Goal: Task Accomplishment & Management: Manage account settings

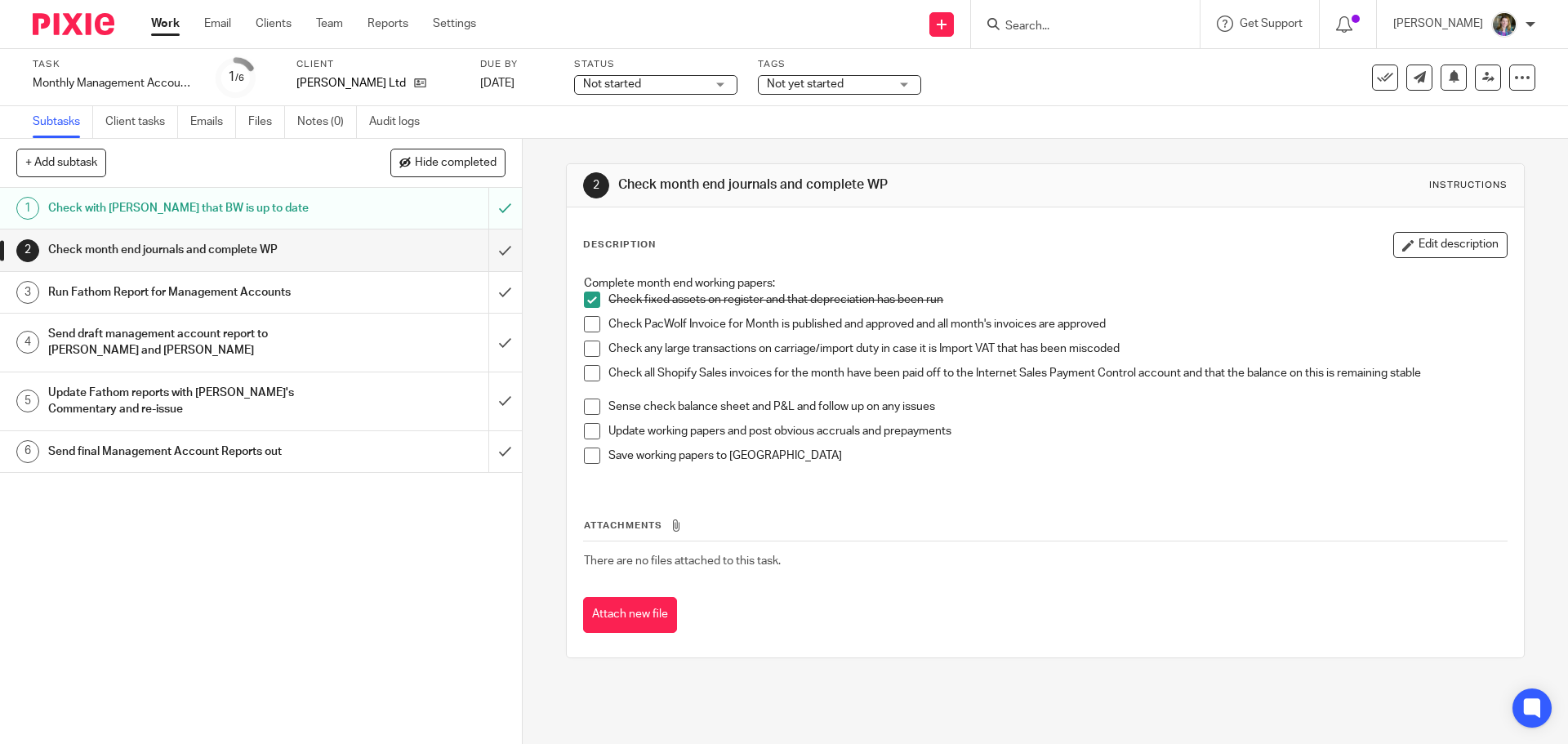
click at [589, 324] on span at bounding box center [592, 324] width 17 height 17
click at [587, 351] on span at bounding box center [592, 349] width 17 height 17
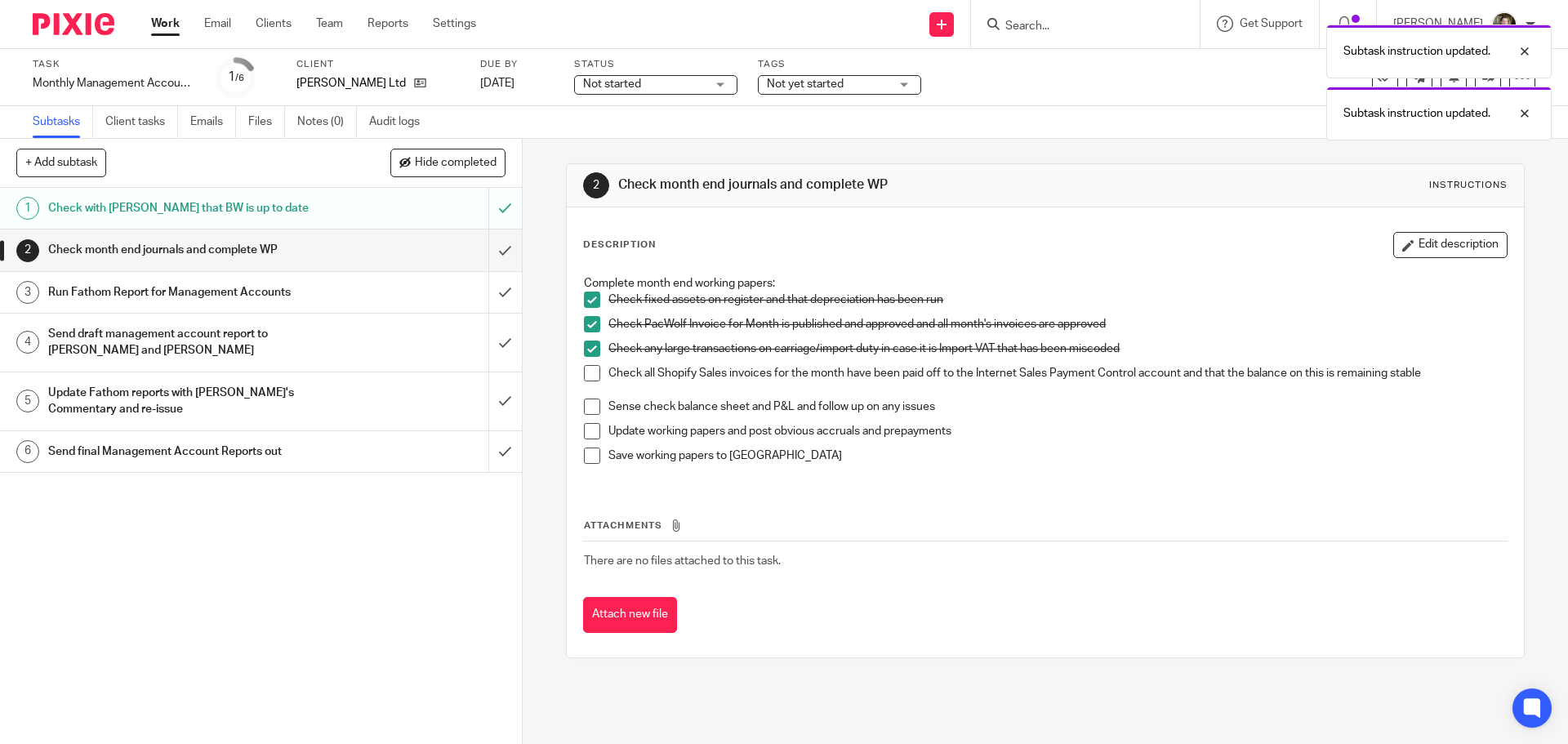
click at [590, 378] on span at bounding box center [592, 374] width 17 height 17
click at [591, 406] on span at bounding box center [592, 406] width 17 height 17
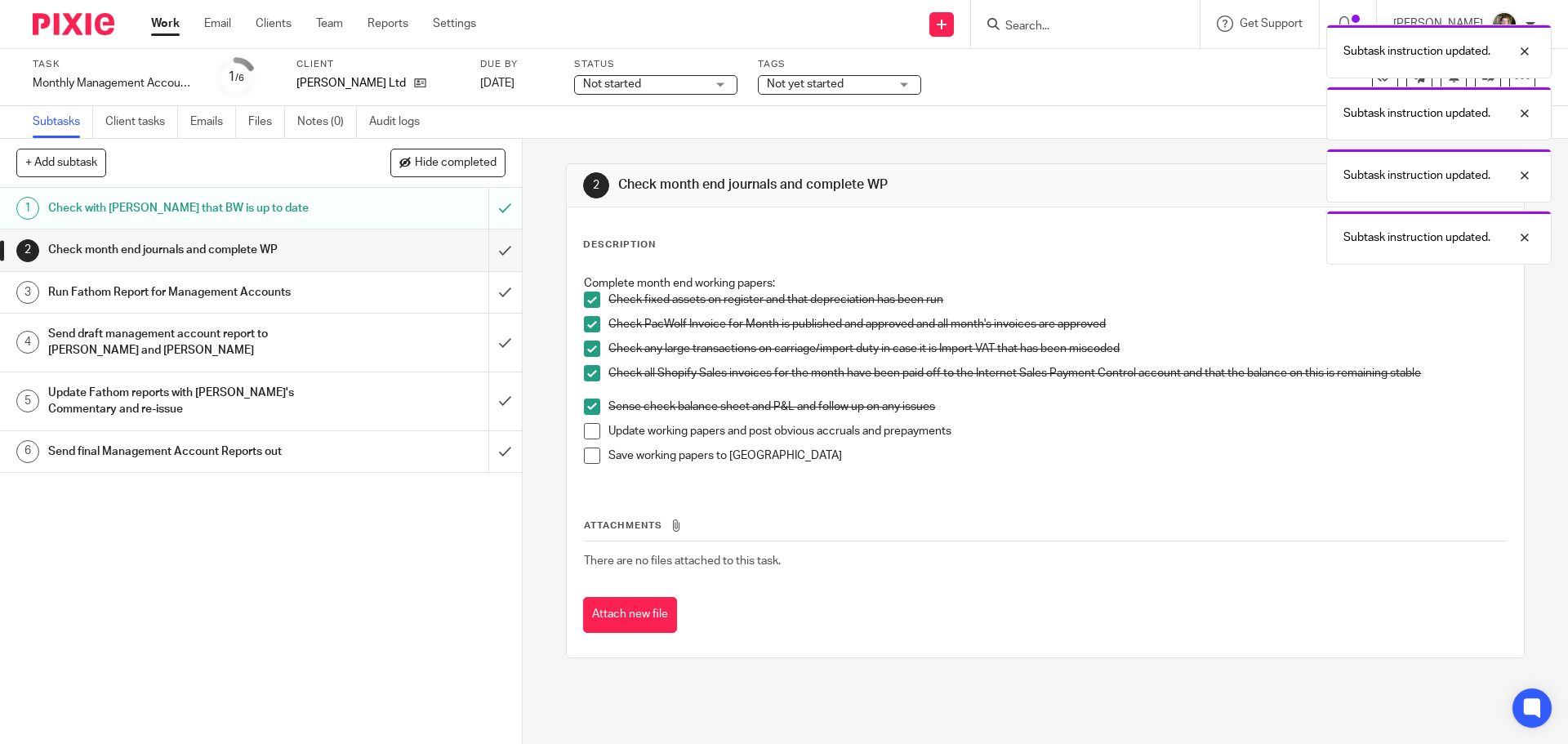
click at [584, 434] on span at bounding box center [592, 432] width 17 height 17
click at [591, 456] on span at bounding box center [592, 456] width 17 height 17
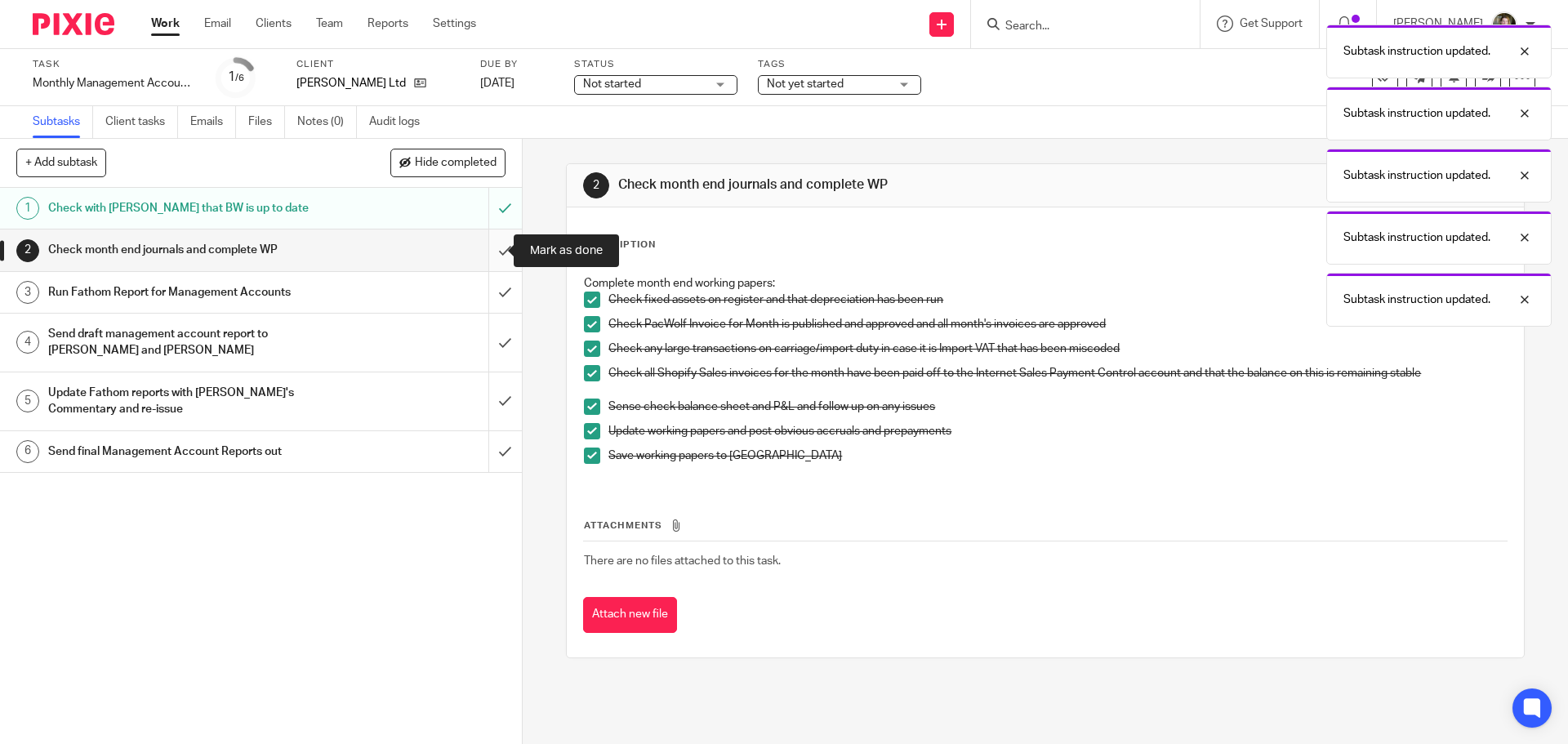
click at [489, 250] on input "submit" at bounding box center [261, 250] width 522 height 41
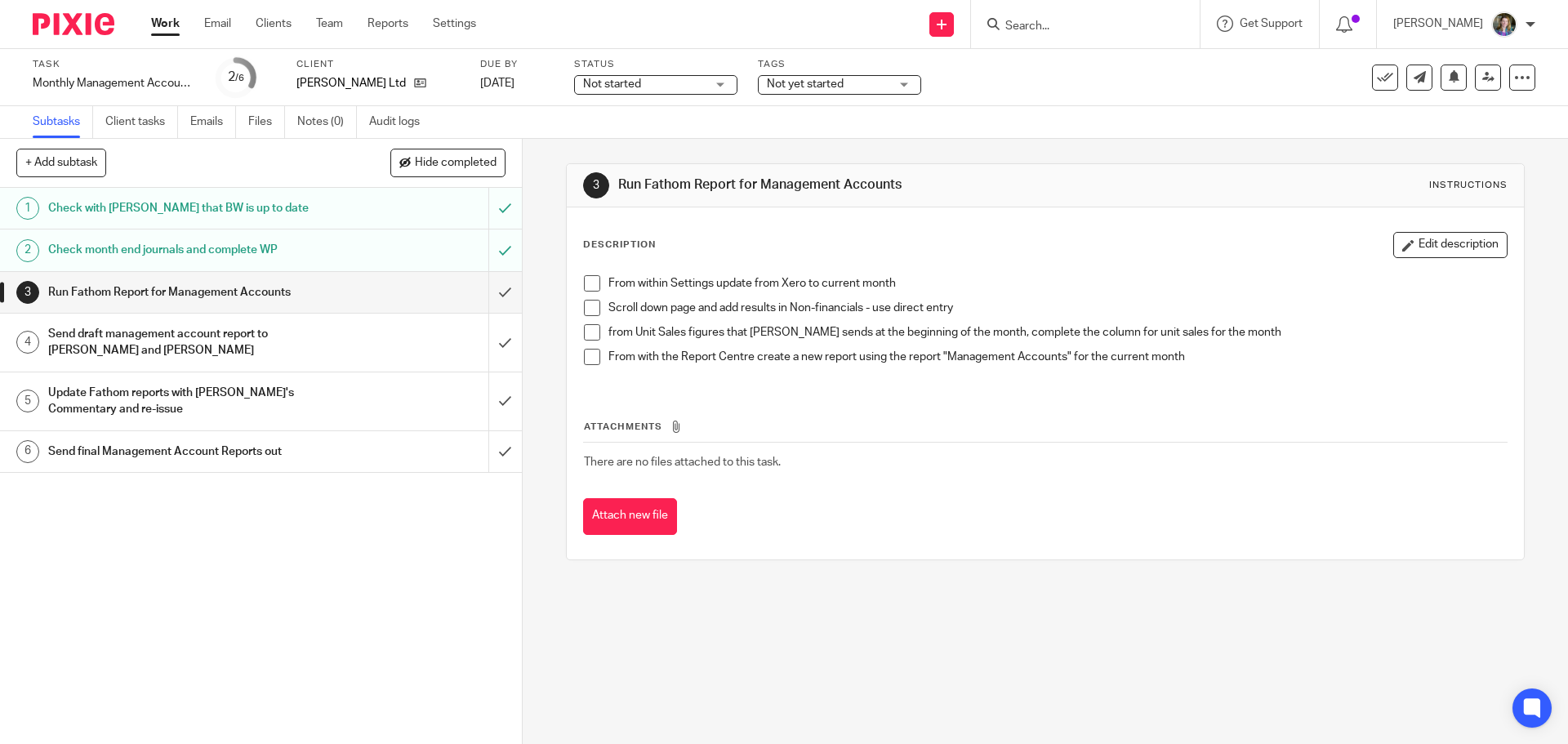
click at [588, 286] on span at bounding box center [592, 283] width 17 height 17
click at [585, 309] on span at bounding box center [592, 308] width 17 height 17
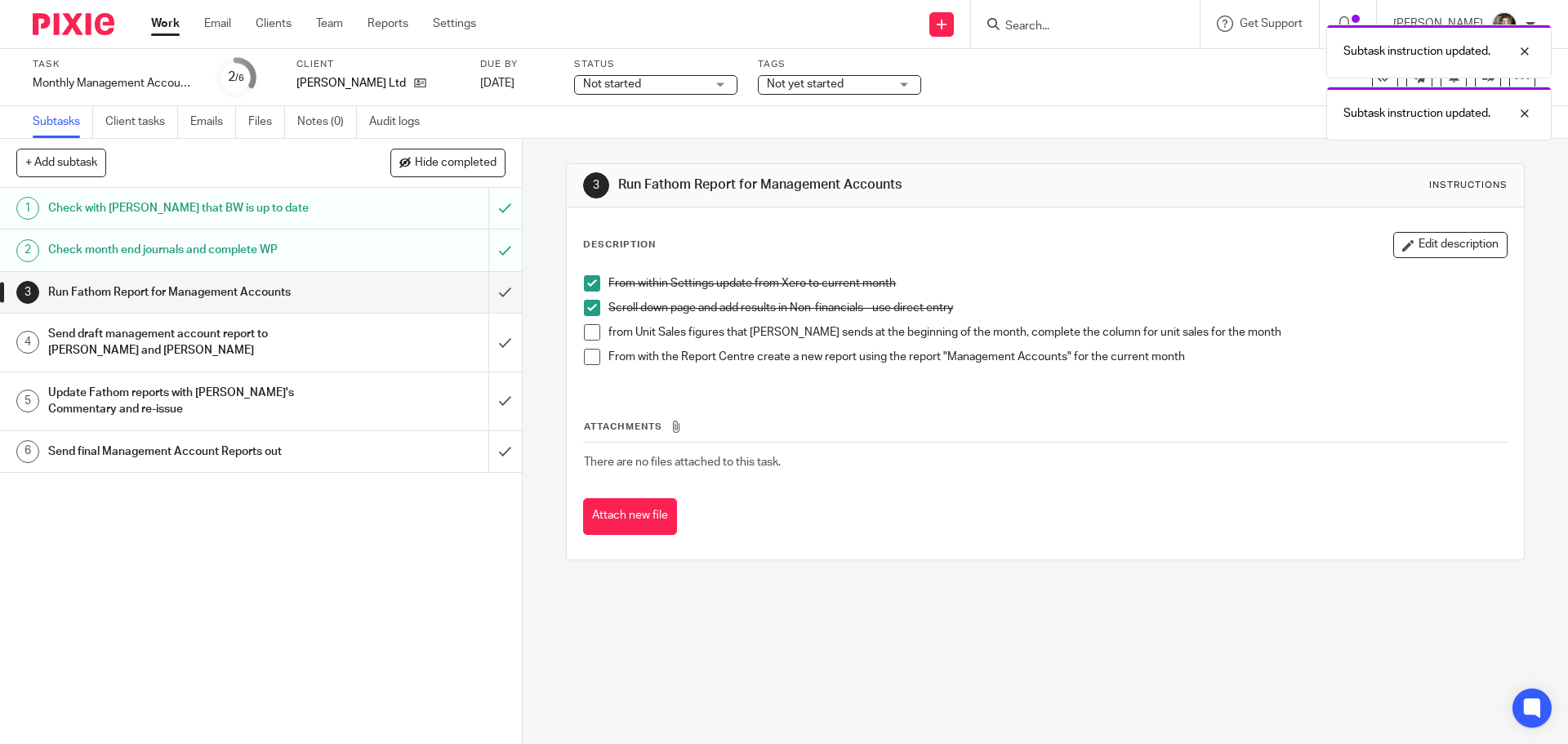
click at [585, 329] on span at bounding box center [592, 333] width 17 height 17
click at [589, 352] on span at bounding box center [592, 357] width 17 height 17
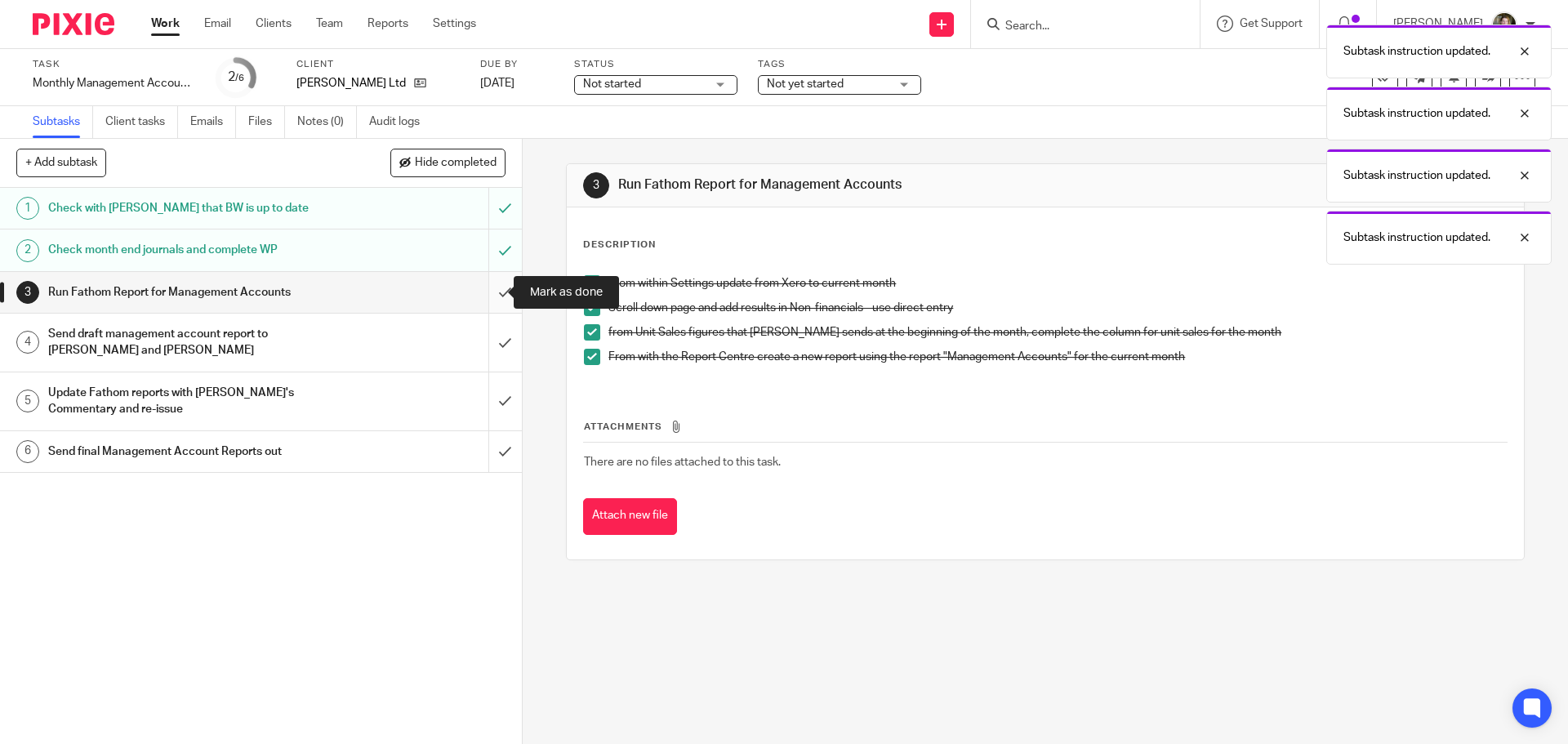
click at [485, 292] on input "submit" at bounding box center [261, 293] width 522 height 41
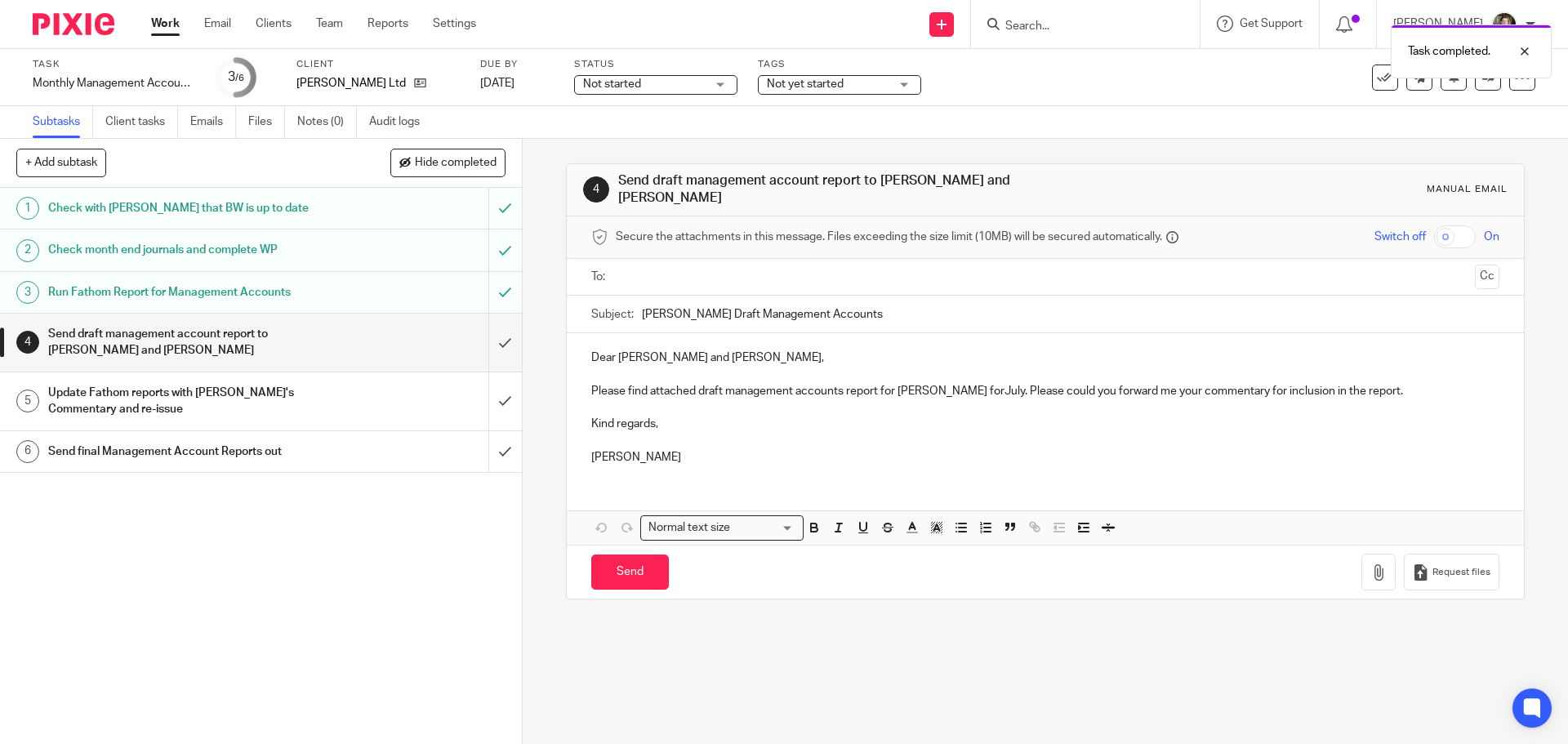
click at [968, 383] on p "Please find attached draft management accounts report for Bolin Webb forJuly. P…" at bounding box center [1044, 392] width 907 height 17
drag, startPoint x: 1024, startPoint y: 420, endPoint x: 1042, endPoint y: 427, distance: 19.3
click at [1024, 420] on p "Kind regards," at bounding box center [1044, 424] width 907 height 17
click at [1370, 564] on icon "button" at bounding box center [1379, 572] width 17 height 17
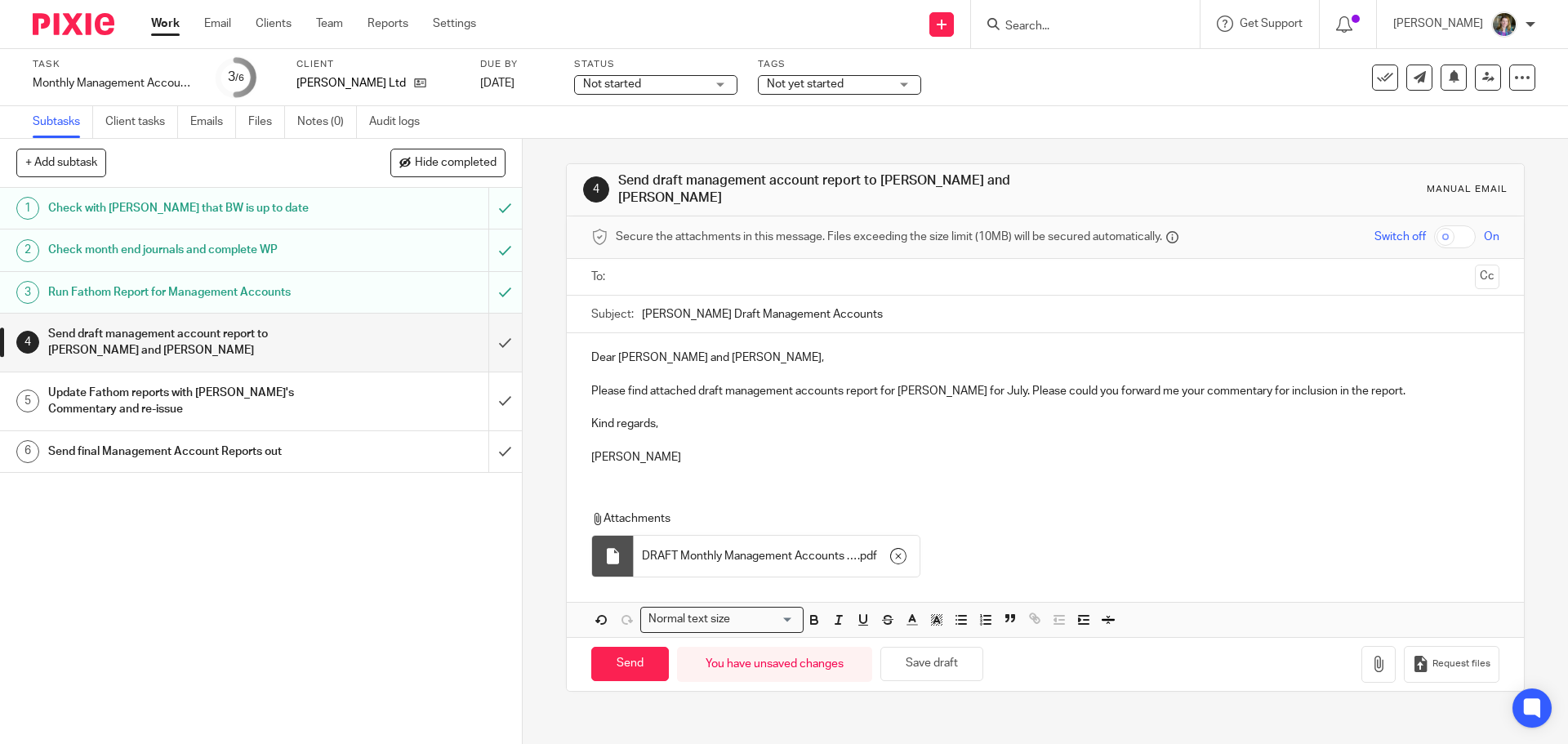
click at [885, 449] on p "Erica" at bounding box center [1044, 458] width 907 height 17
click at [722, 268] on input "text" at bounding box center [1045, 277] width 846 height 19
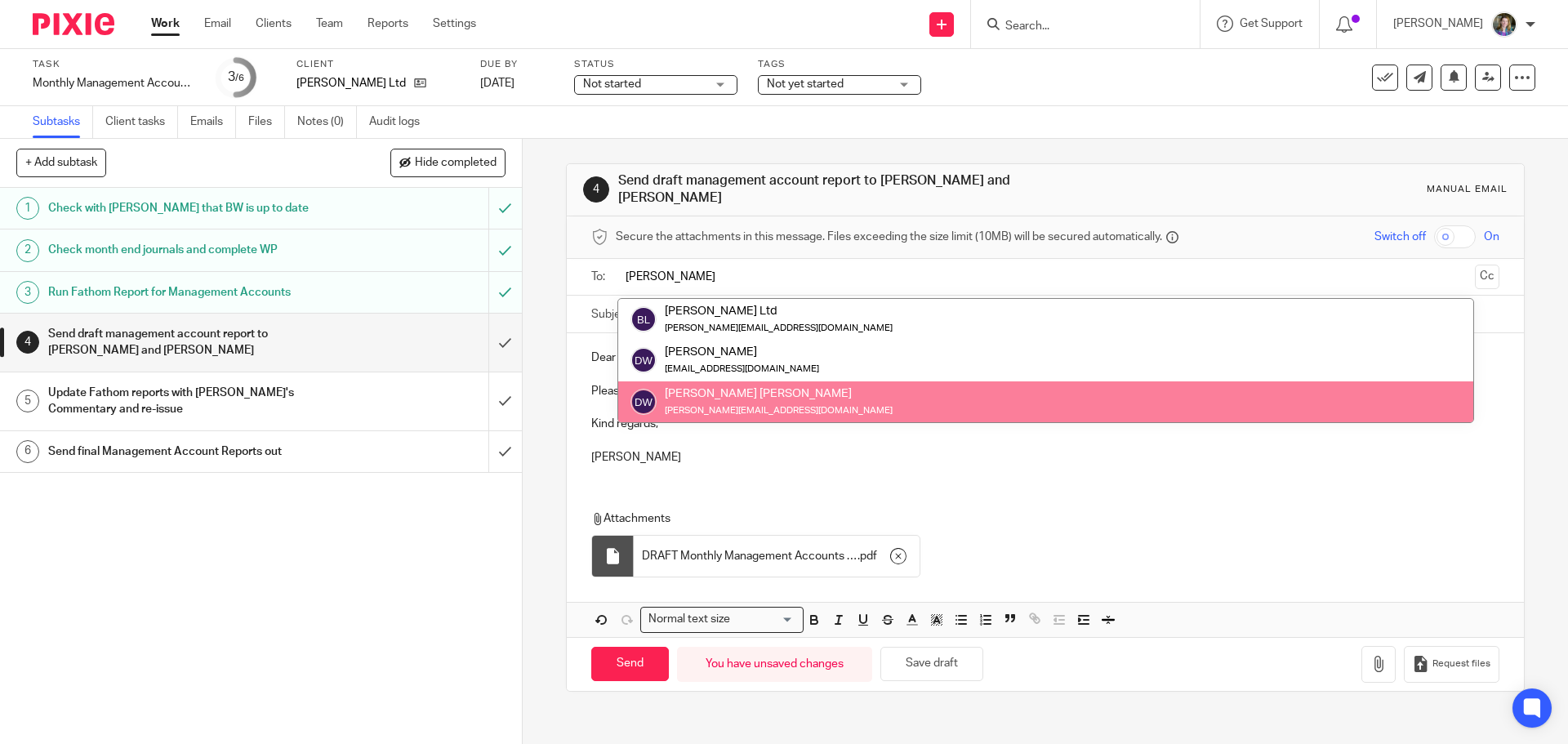
type input "dERRICK"
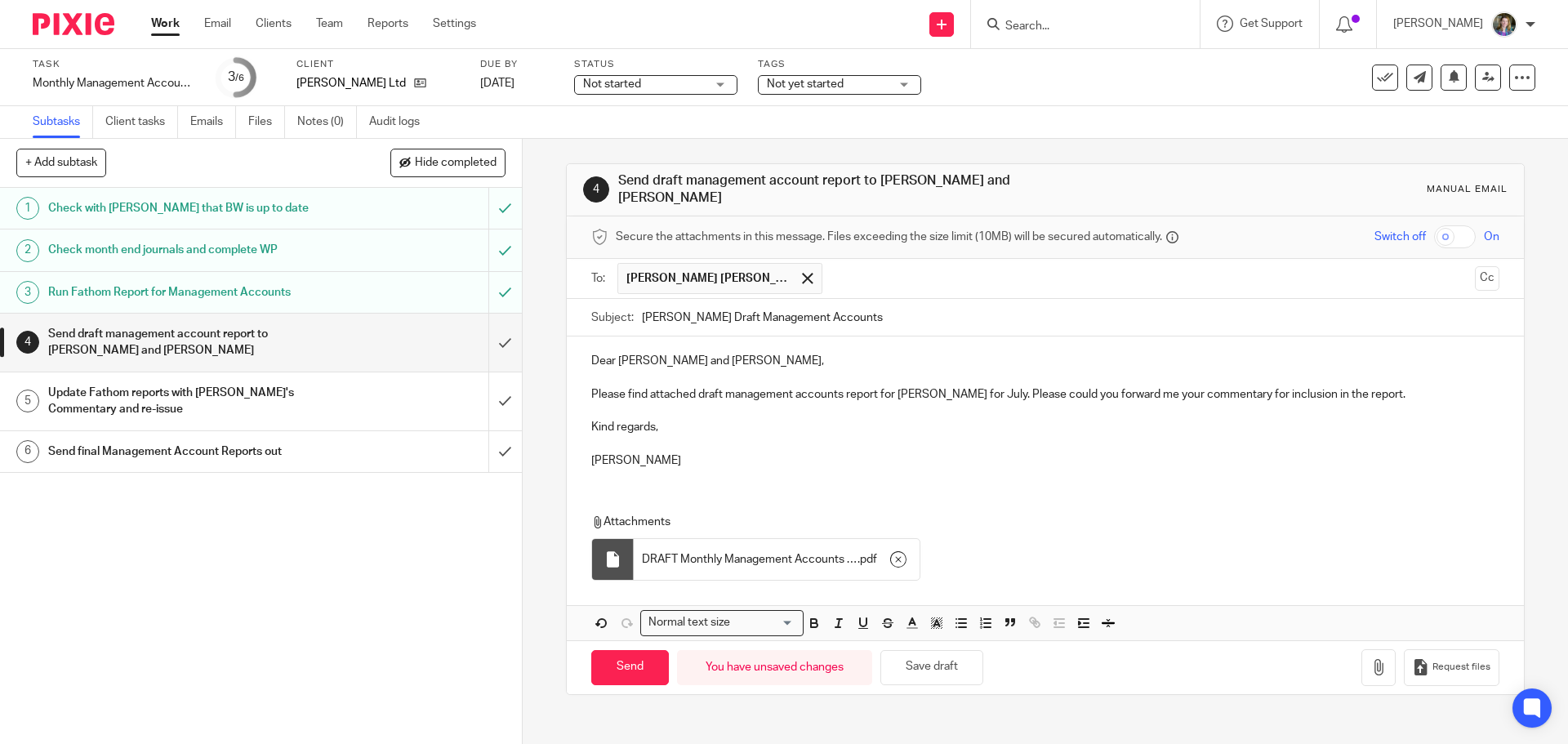
click at [831, 280] on input "text" at bounding box center [1149, 279] width 638 height 32
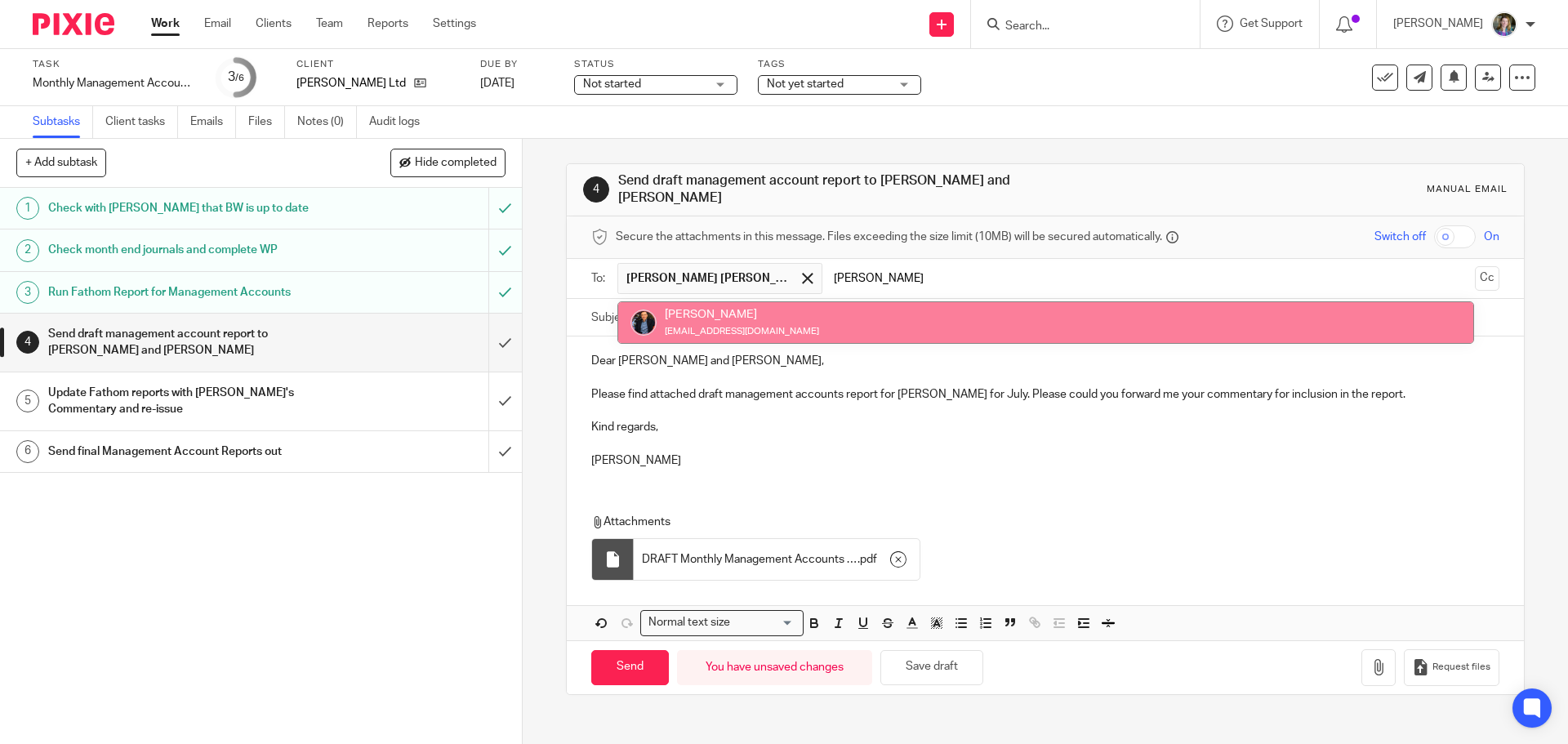
type input "mARTIN"
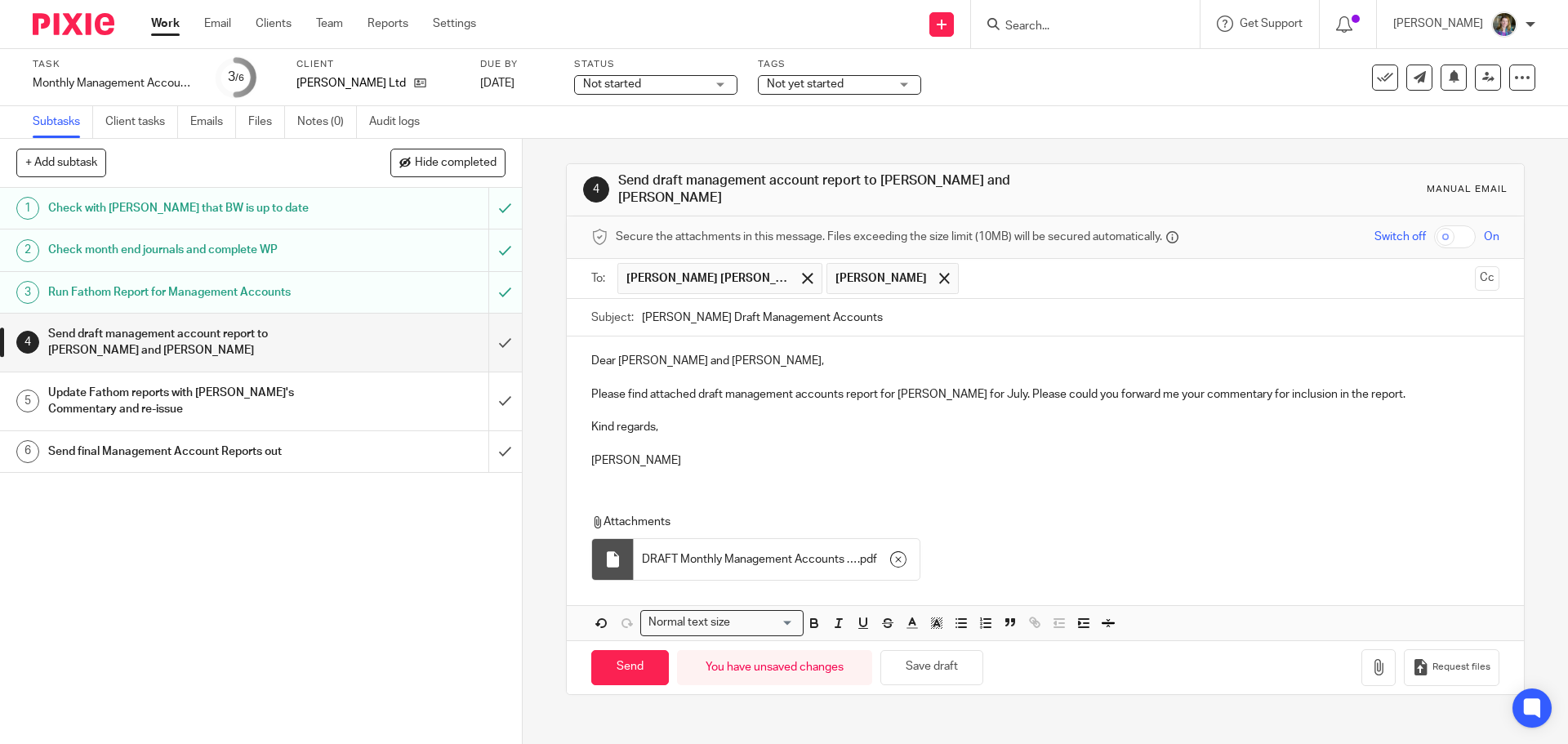
click at [972, 436] on p at bounding box center [1044, 445] width 907 height 17
click at [642, 663] on input "Send" at bounding box center [629, 668] width 77 height 35
type input "Sent"
